Goal: Information Seeking & Learning: Learn about a topic

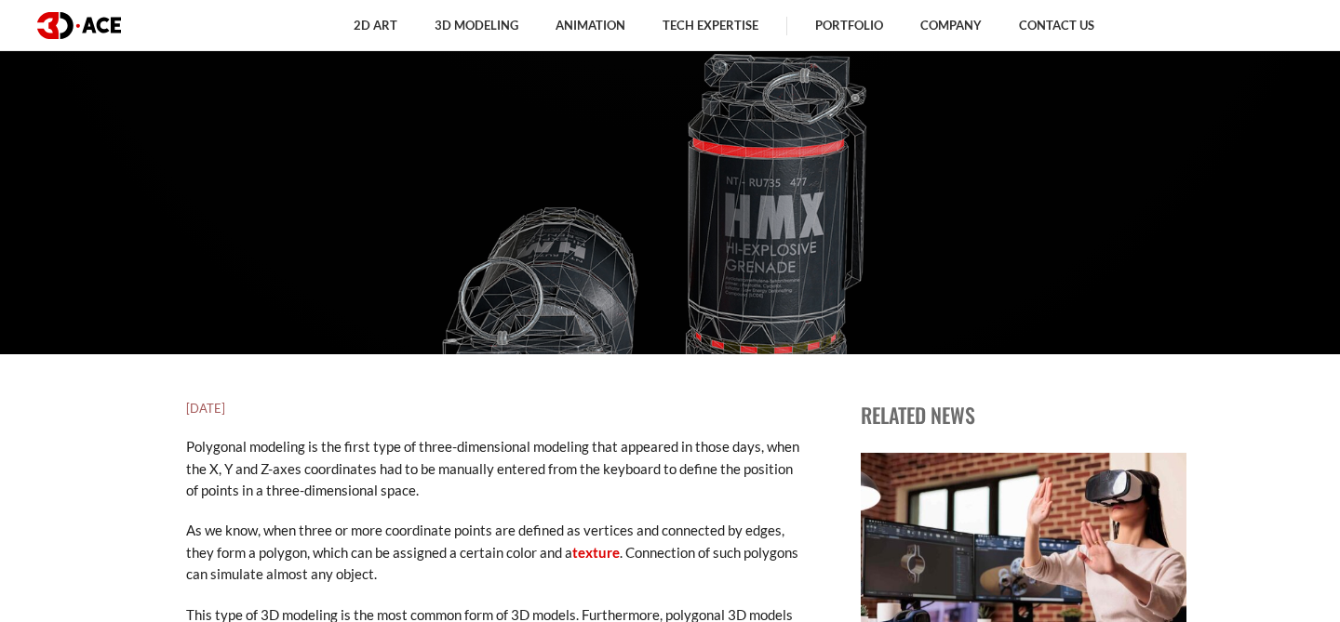
scroll to position [17, 0]
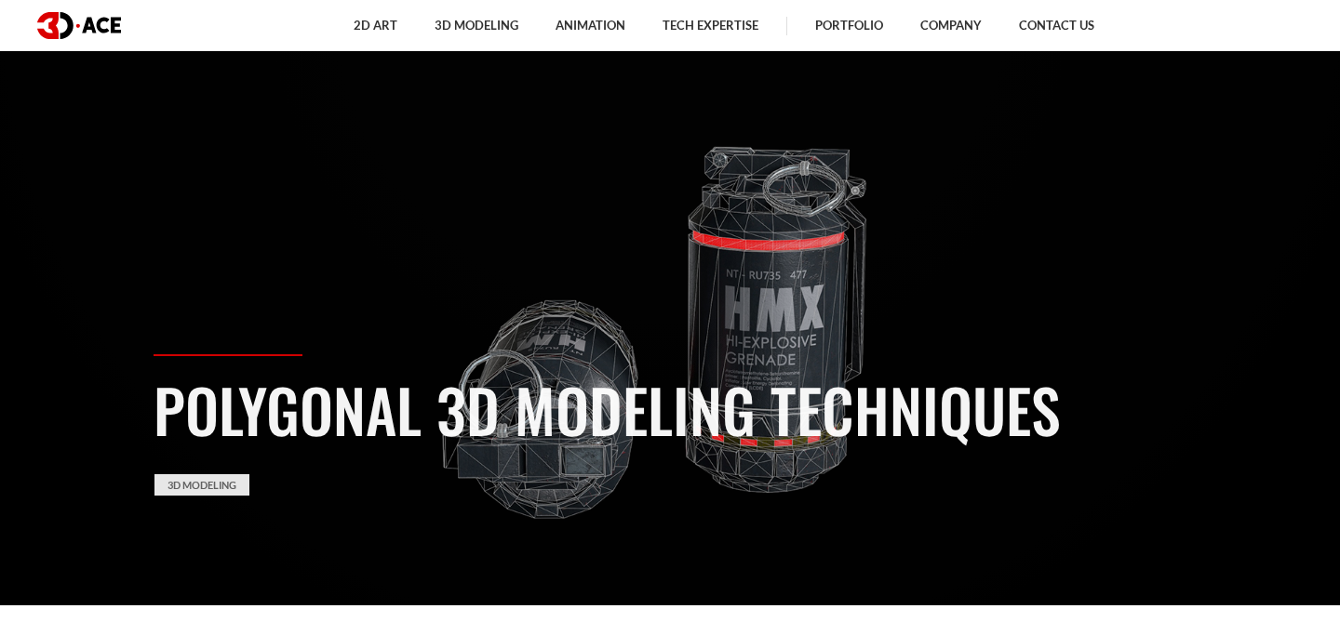
drag, startPoint x: 1060, startPoint y: 400, endPoint x: 436, endPoint y: 399, distance: 623.4
click at [436, 399] on h1 "Polygonal 3D Modeling Techniques" at bounding box center [670, 409] width 1033 height 87
copy h1 "3D Modeling Techniques"
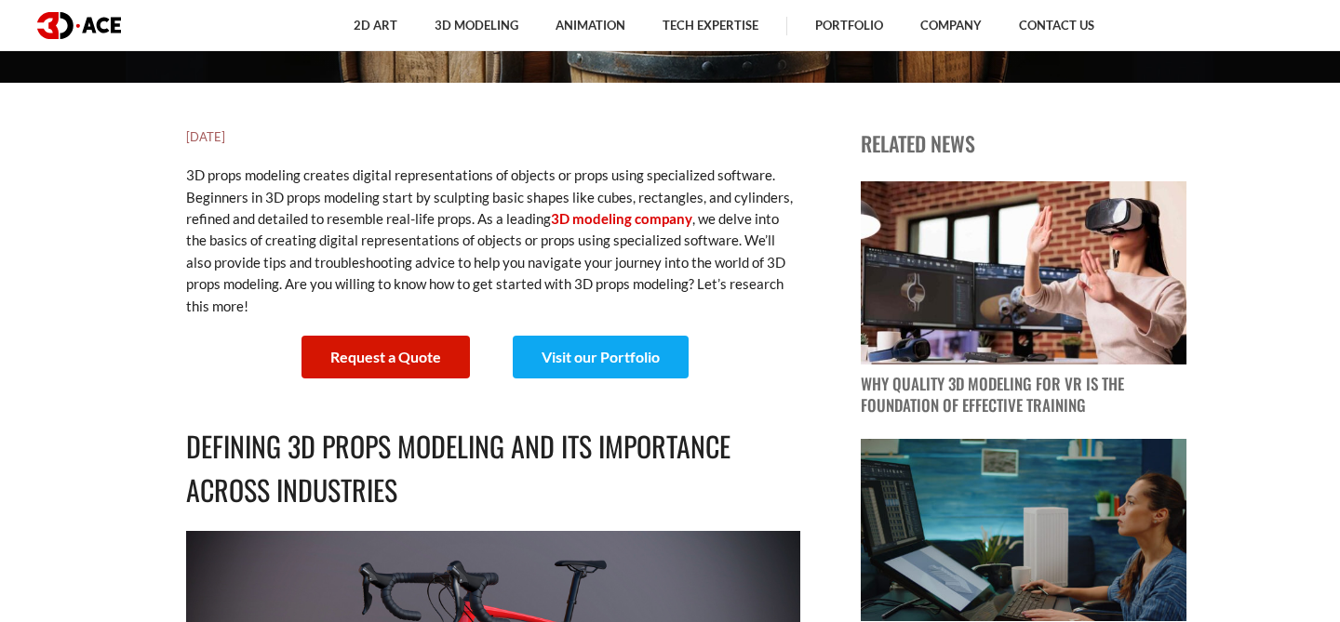
scroll to position [542, 0]
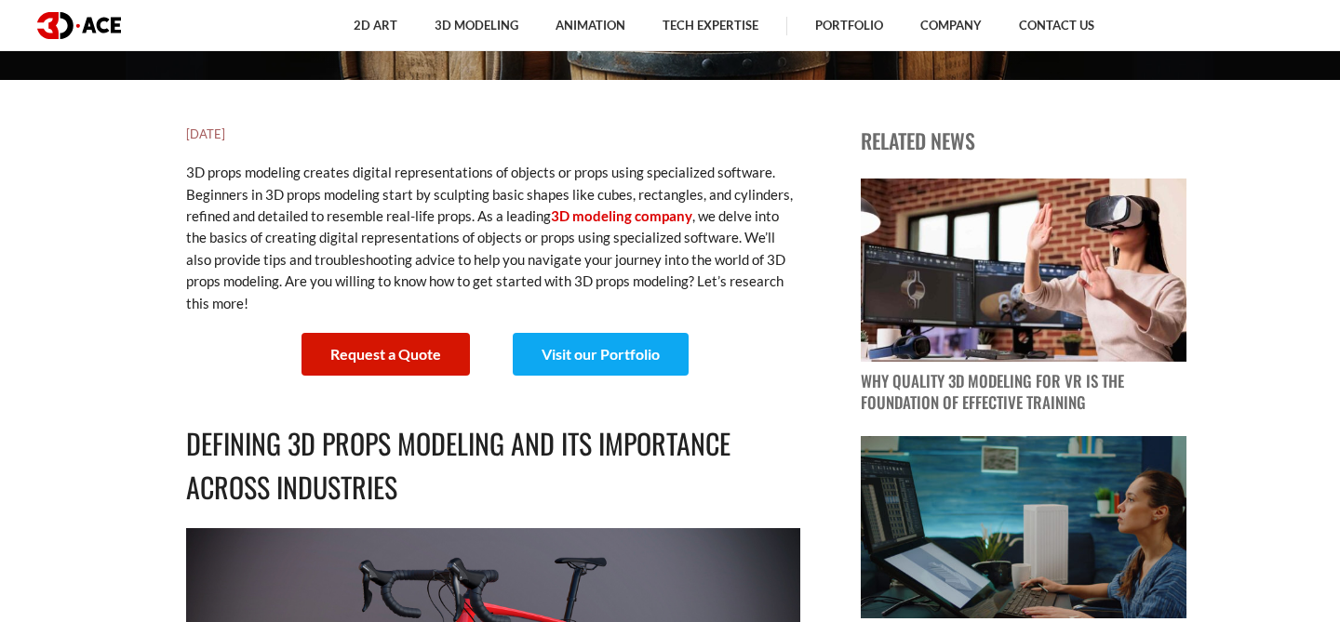
click at [412, 287] on p "3D props modeling creates digital representations of objects or props using spe…" at bounding box center [493, 238] width 614 height 153
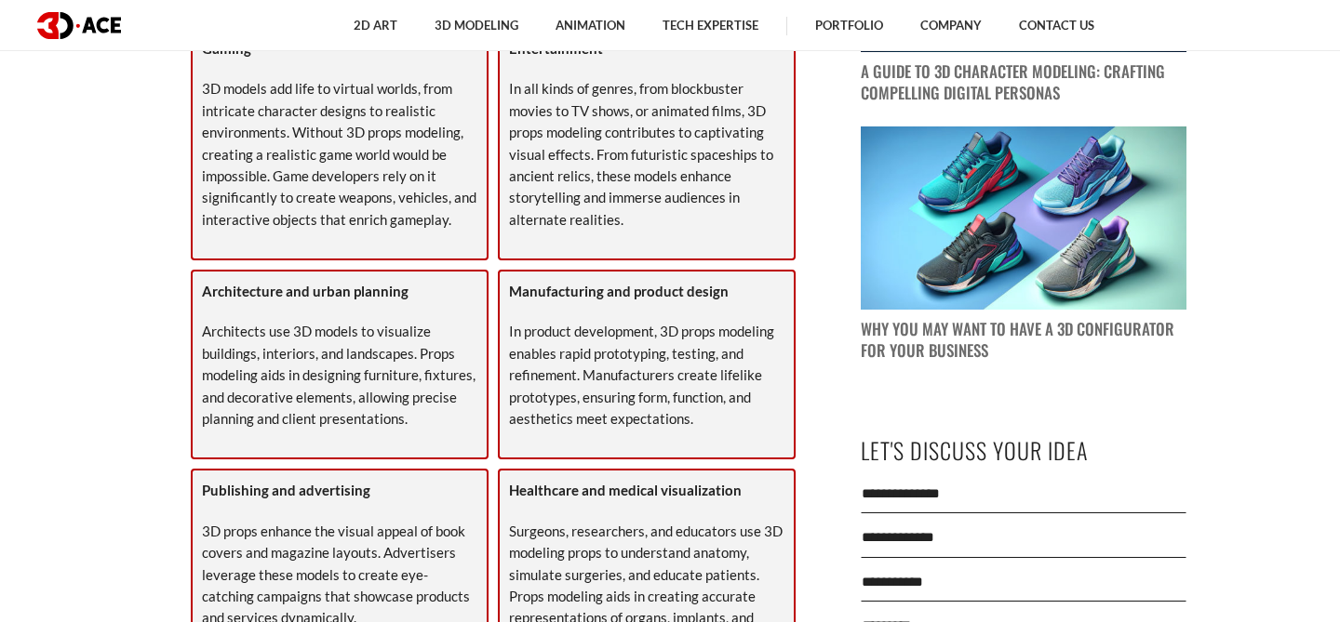
scroll to position [1494, 0]
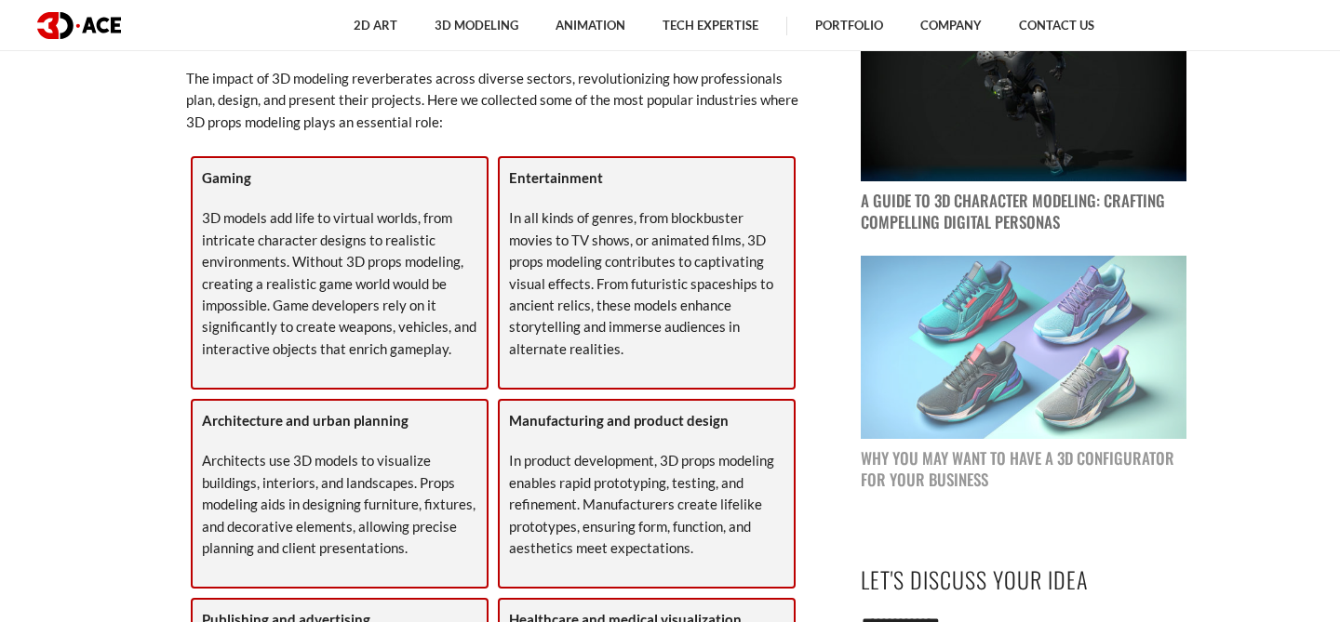
click at [1135, 362] on img at bounding box center [1024, 347] width 326 height 183
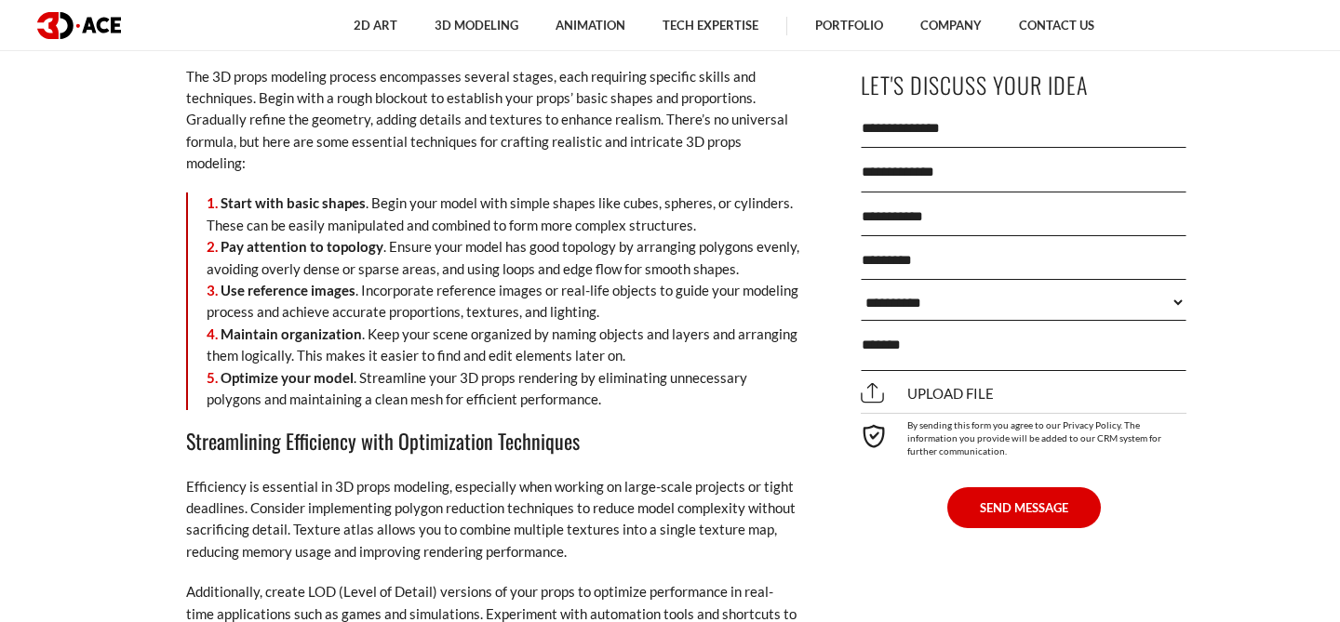
scroll to position [8259, 0]
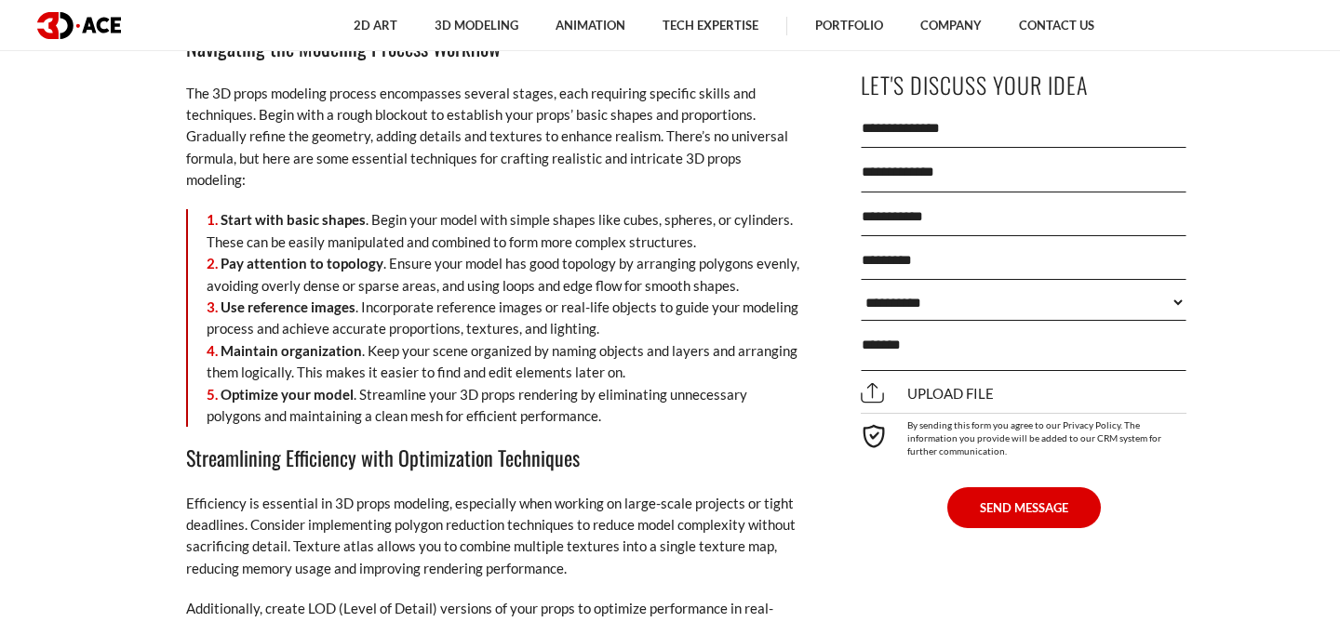
click at [248, 211] on strong "Start with basic shapes" at bounding box center [293, 219] width 145 height 17
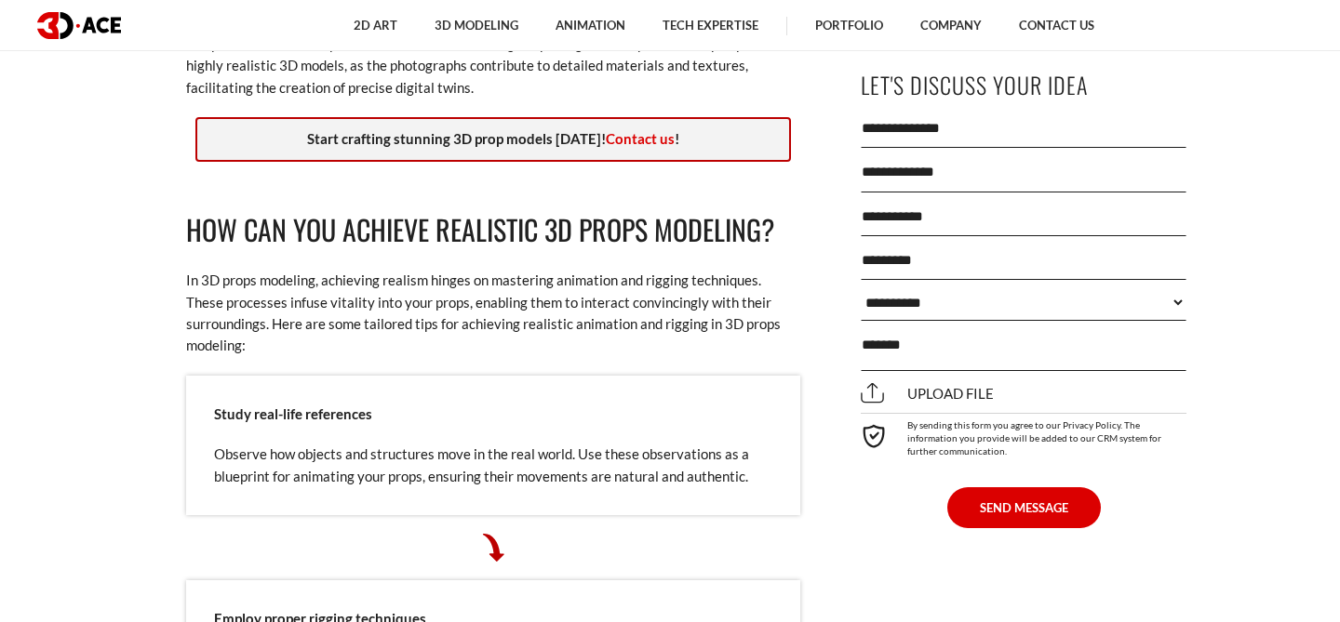
scroll to position [11061, 0]
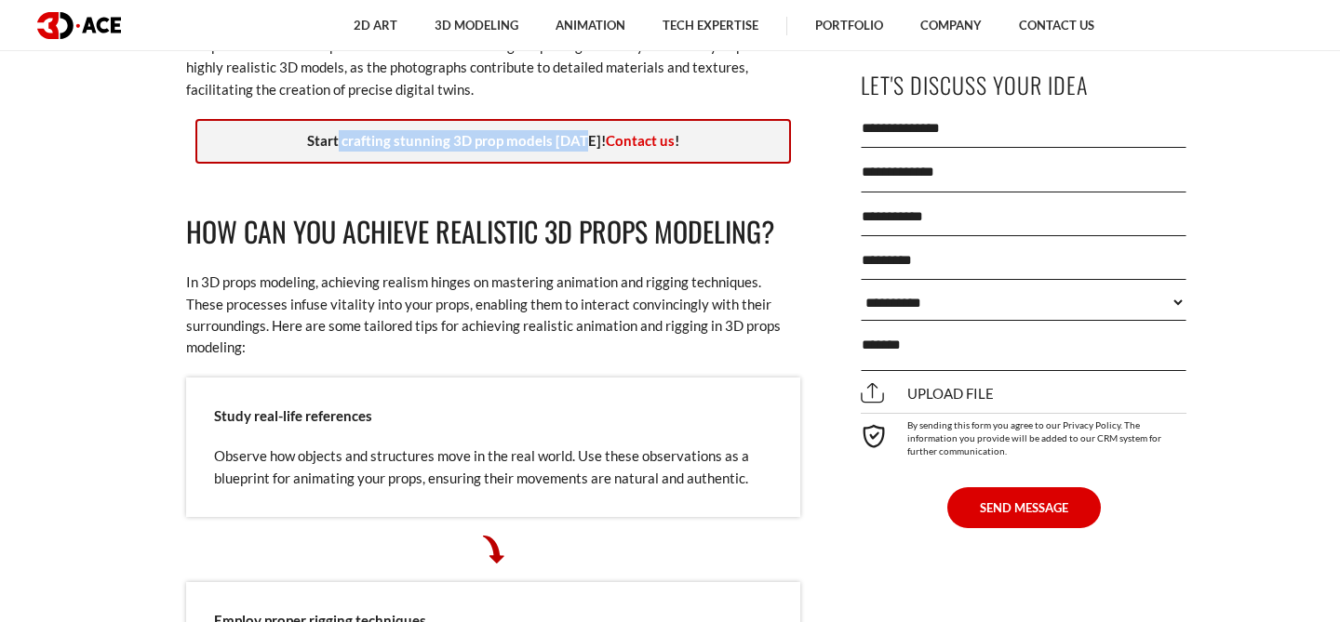
drag, startPoint x: 584, startPoint y: 120, endPoint x: 345, endPoint y: 129, distance: 239.3
click at [345, 130] on p "Start crafting stunning 3D prop models today! Contact us !" at bounding box center [493, 140] width 573 height 21
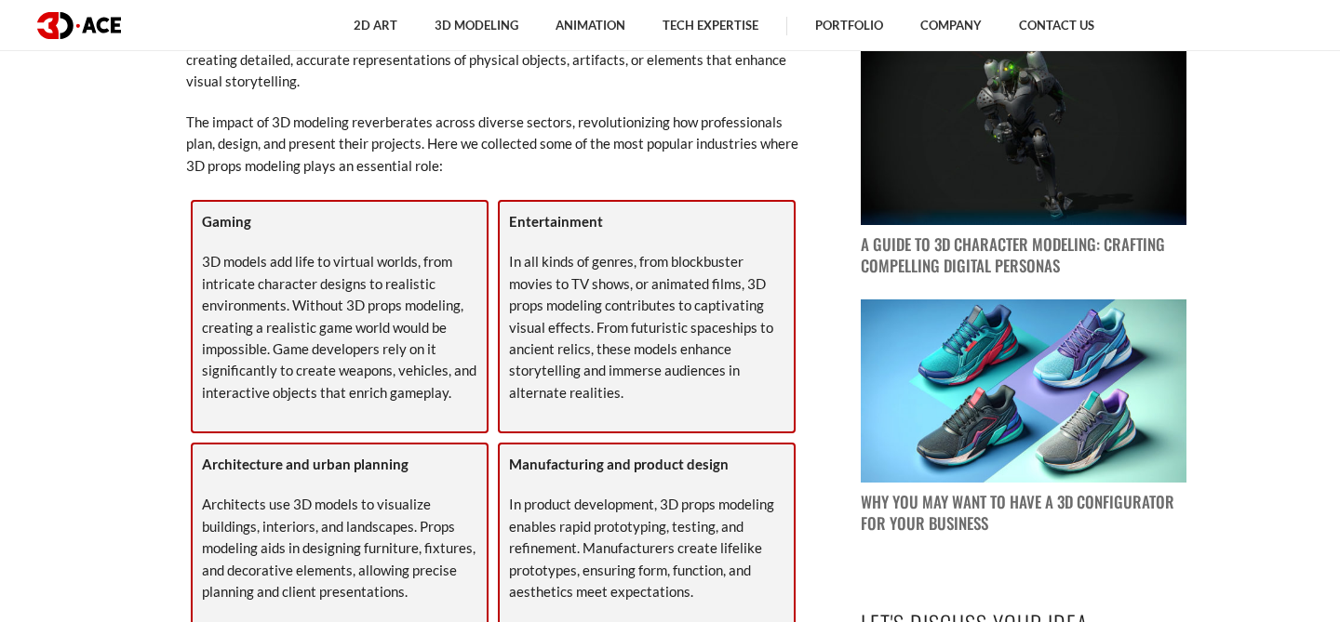
scroll to position [1399, 0]
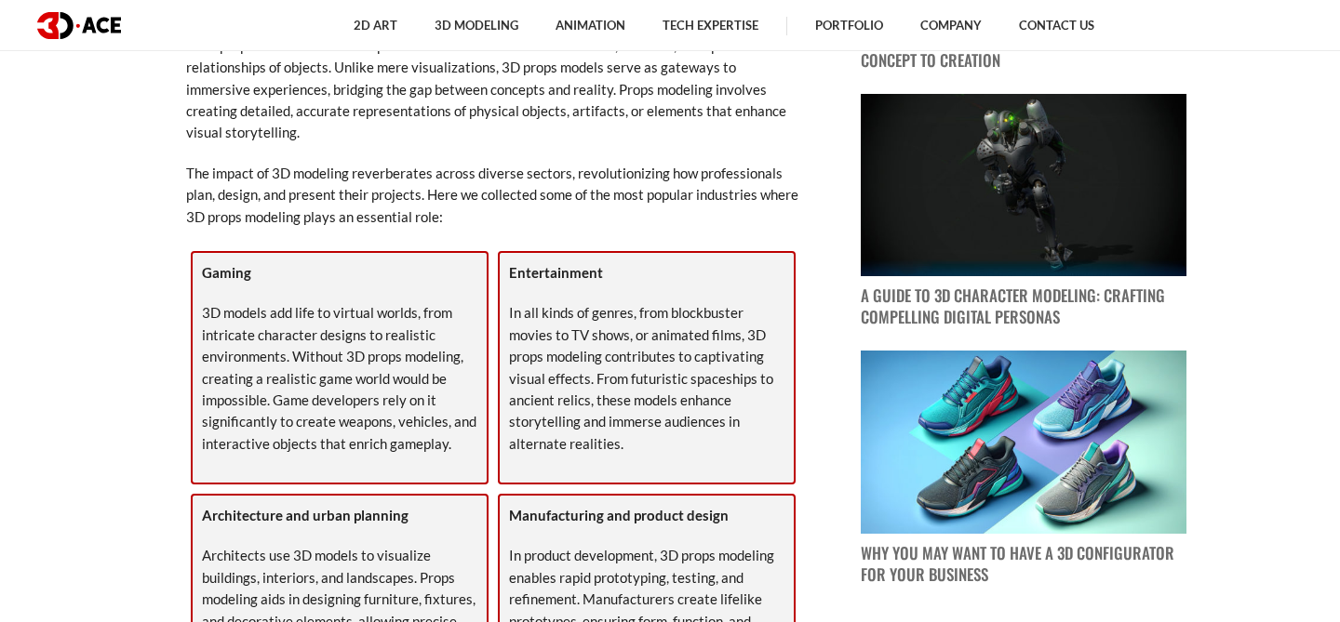
click at [229, 274] on strong "Gaming" at bounding box center [226, 272] width 49 height 17
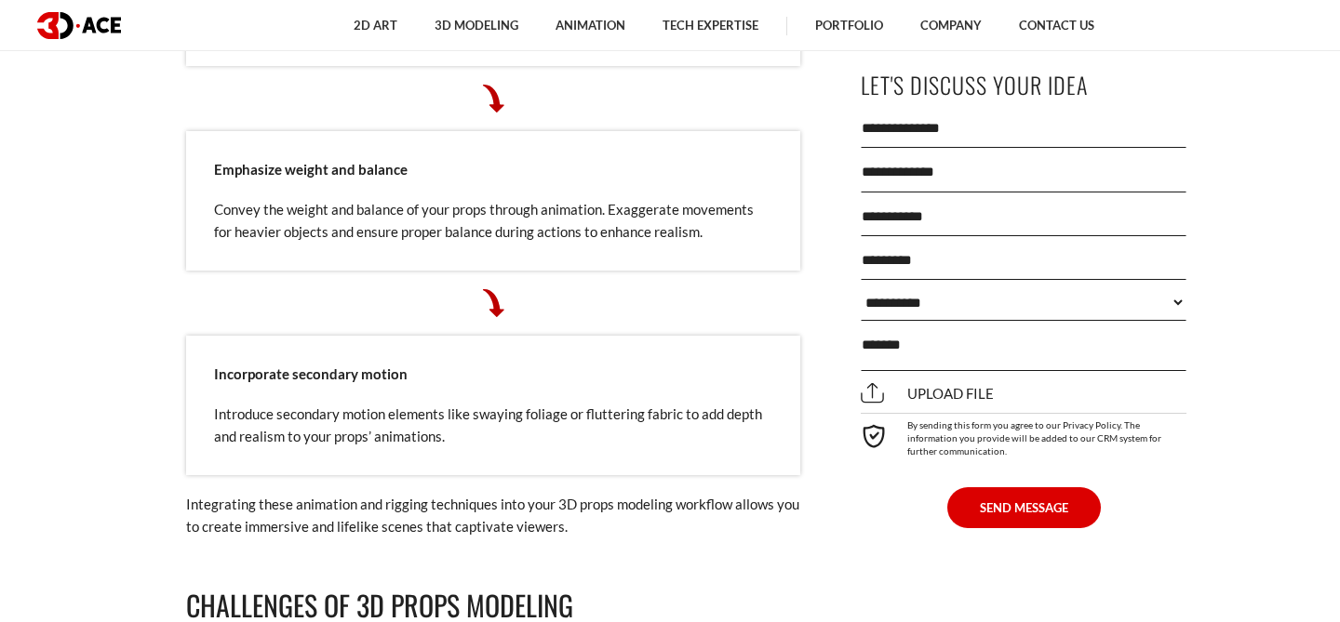
scroll to position [11947, 0]
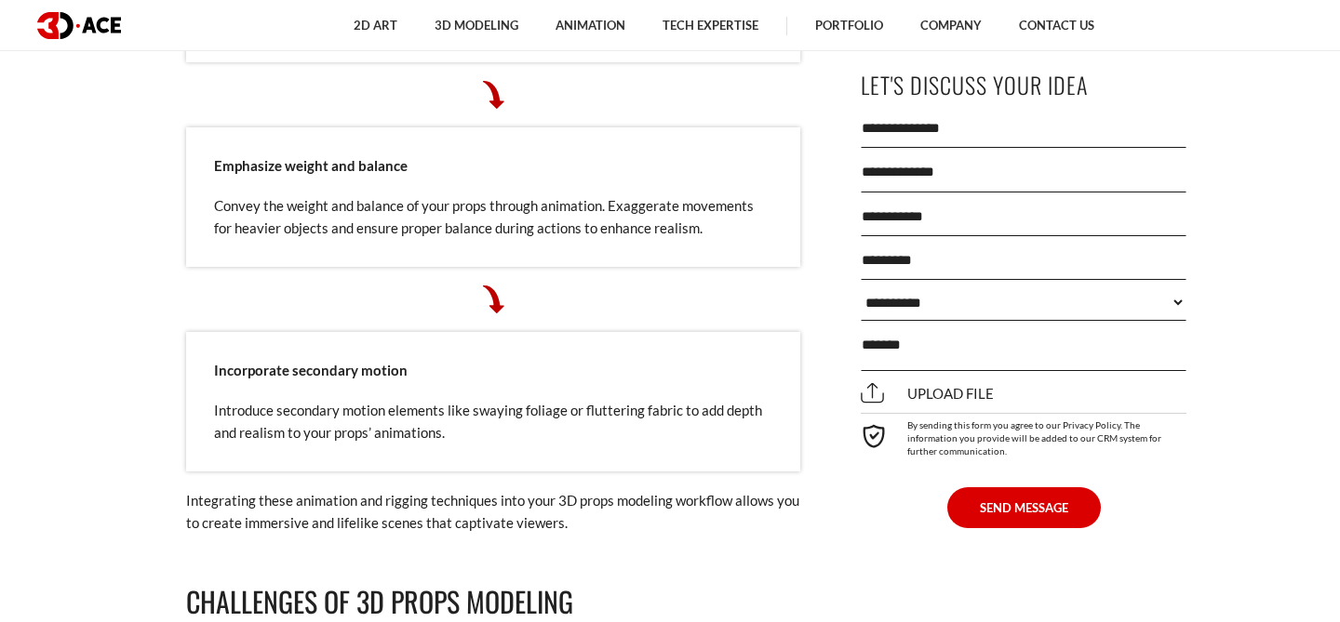
click at [354, 157] on strong "Emphasize weight and balance" at bounding box center [311, 165] width 194 height 17
click at [90, 29] on img at bounding box center [79, 25] width 84 height 27
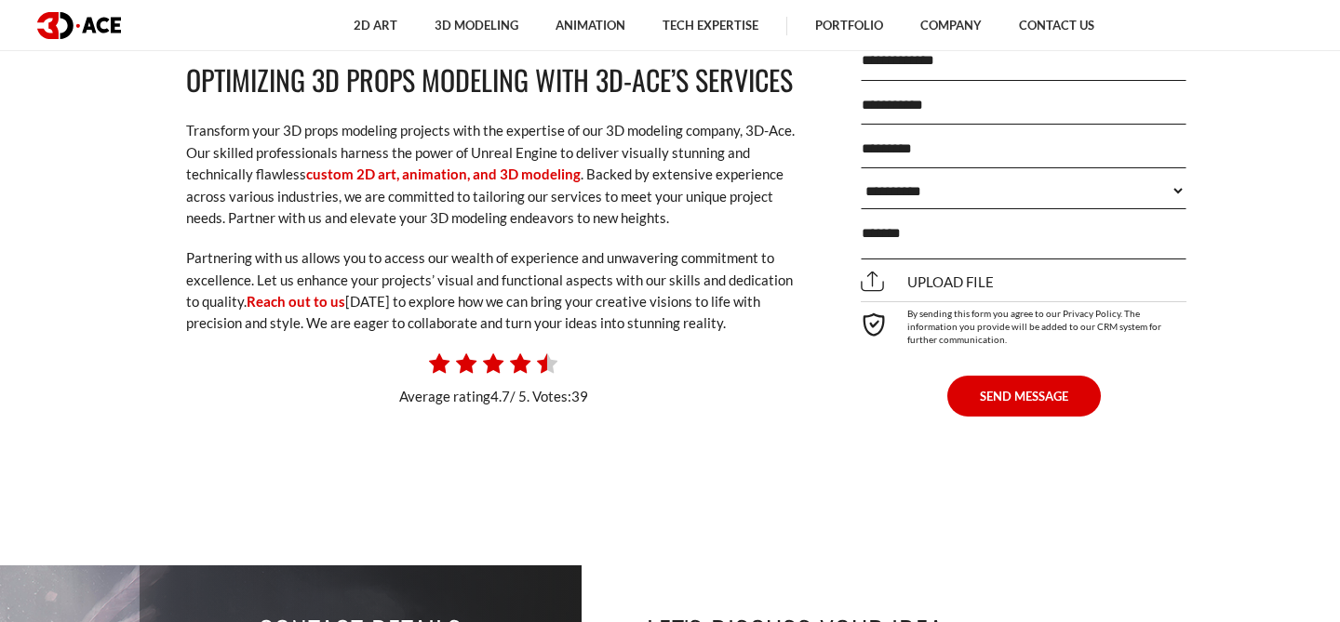
scroll to position [13663, 0]
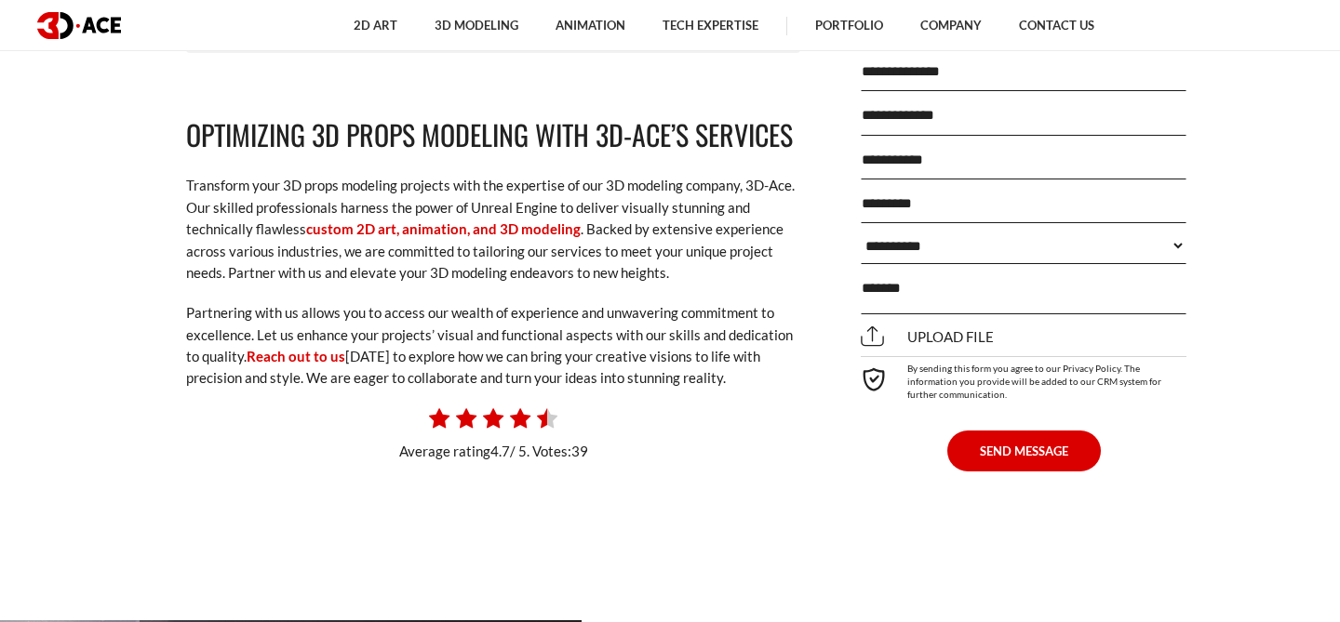
click at [95, 25] on img at bounding box center [79, 25] width 84 height 27
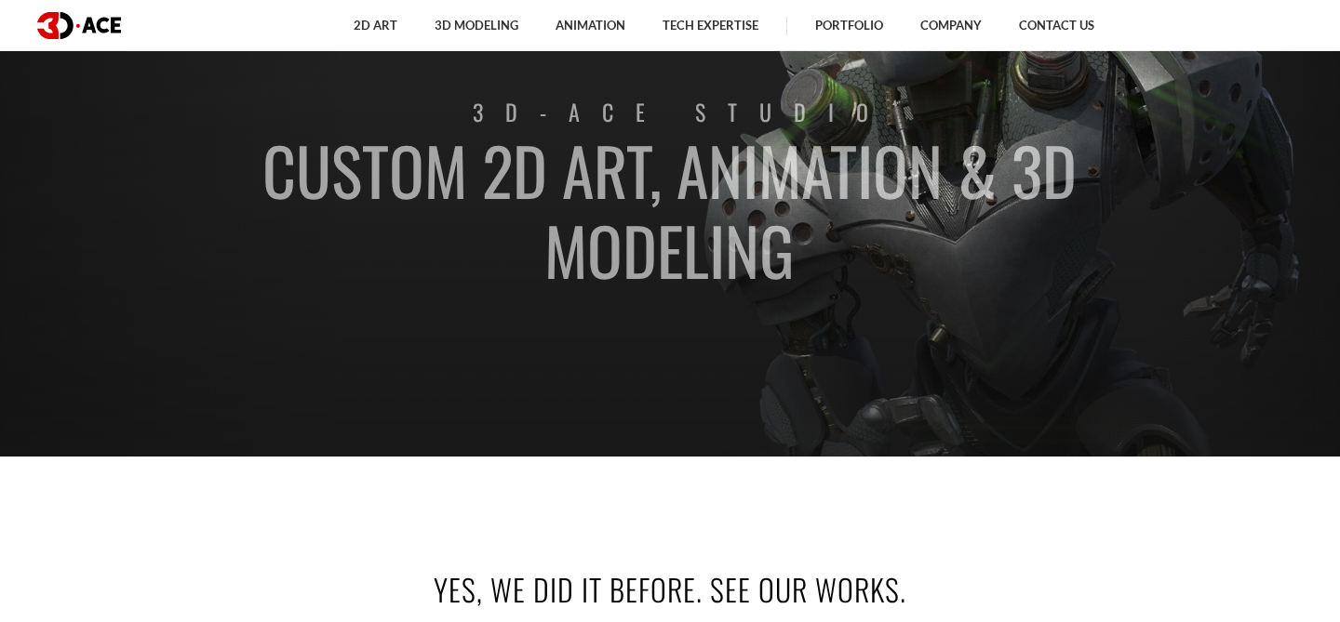
scroll to position [167, 0]
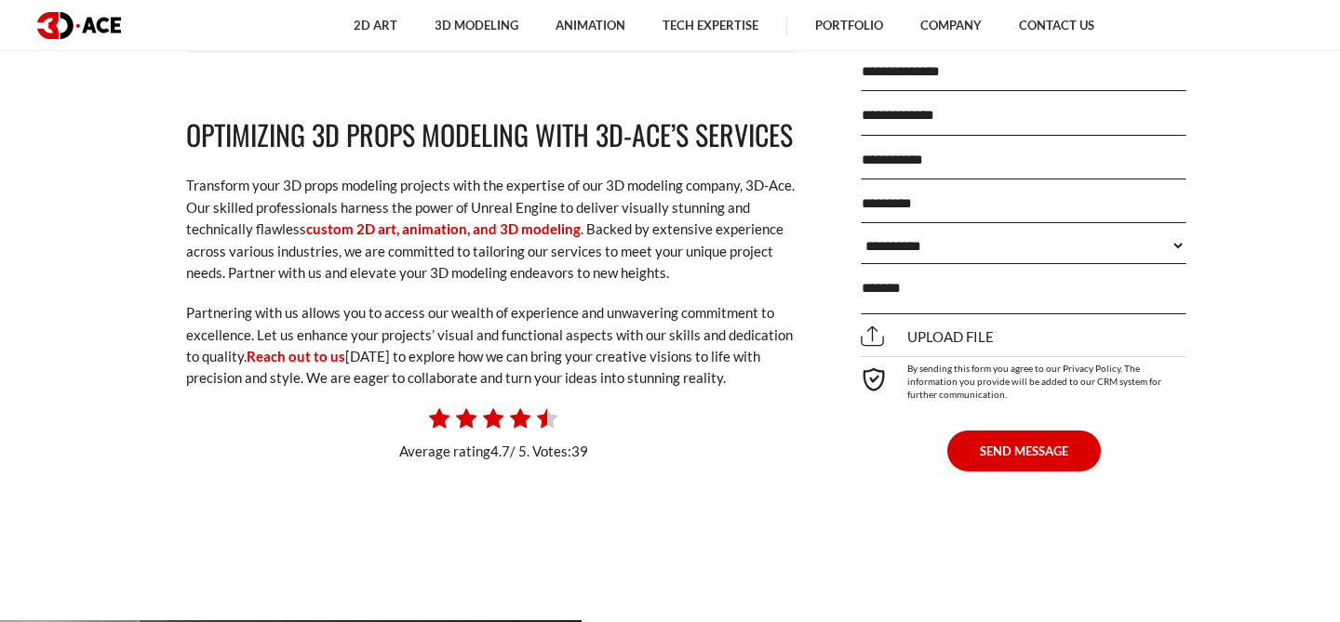
scroll to position [13629, 0]
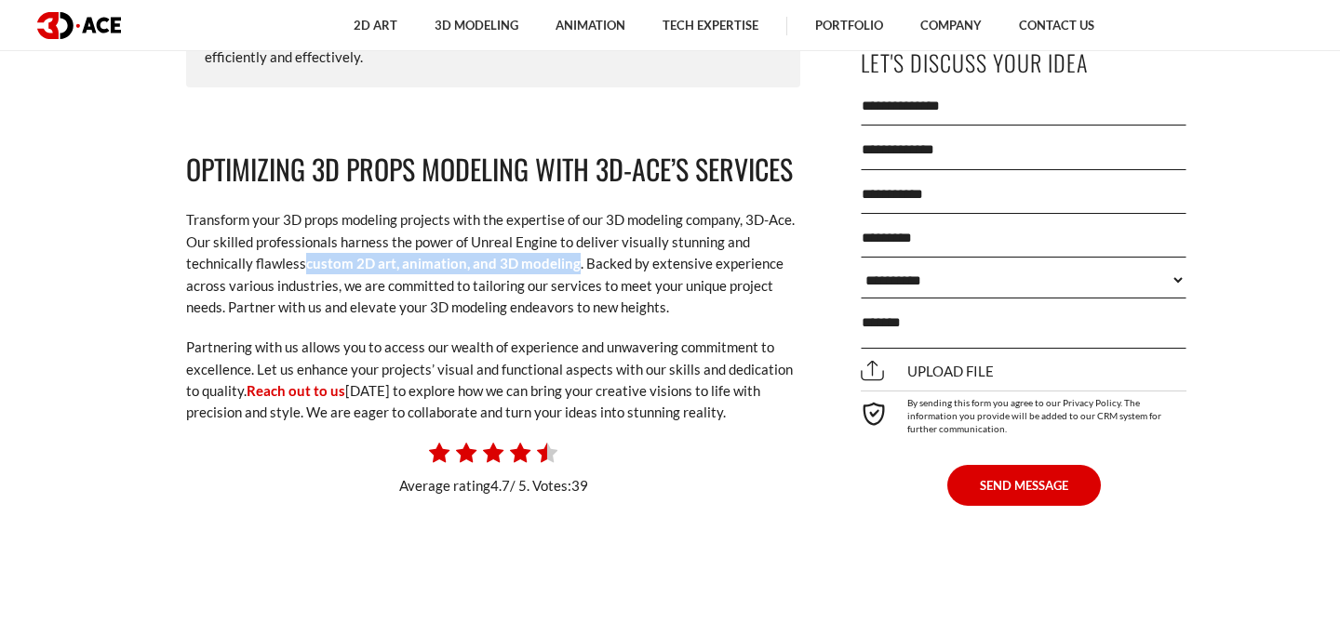
drag, startPoint x: 575, startPoint y: 248, endPoint x: 307, endPoint y: 250, distance: 268.0
click at [307, 250] on p "Transform your 3D props modeling projects with the expertise of our 3D modeling…" at bounding box center [493, 263] width 614 height 109
